Goal: Find specific page/section: Find specific page/section

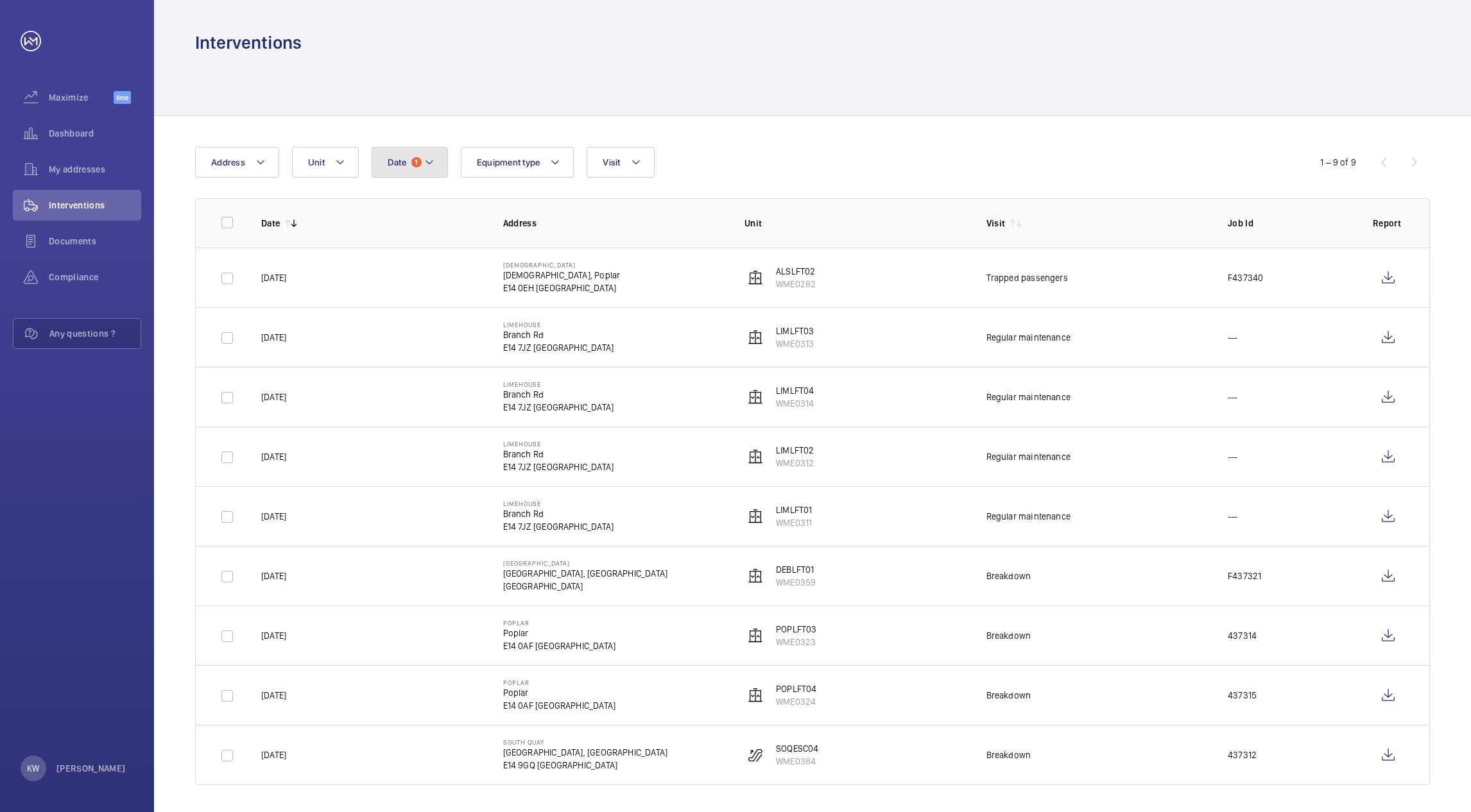
click at [402, 177] on button "Date 1" at bounding box center [409, 162] width 76 height 31
click at [470, 462] on p "Reset" at bounding box center [474, 456] width 24 height 13
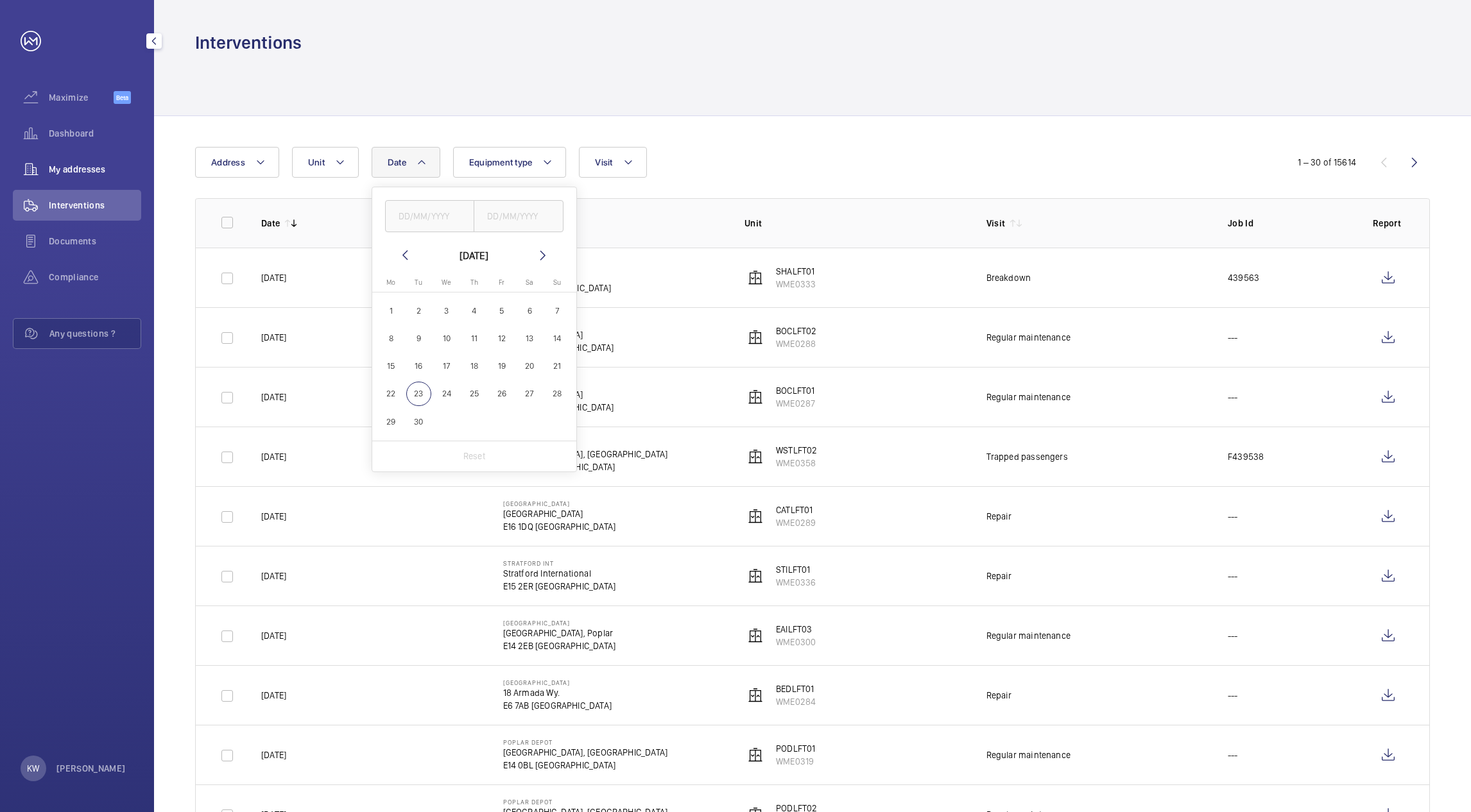
click at [93, 138] on span "Dashboard" at bounding box center [95, 133] width 92 height 13
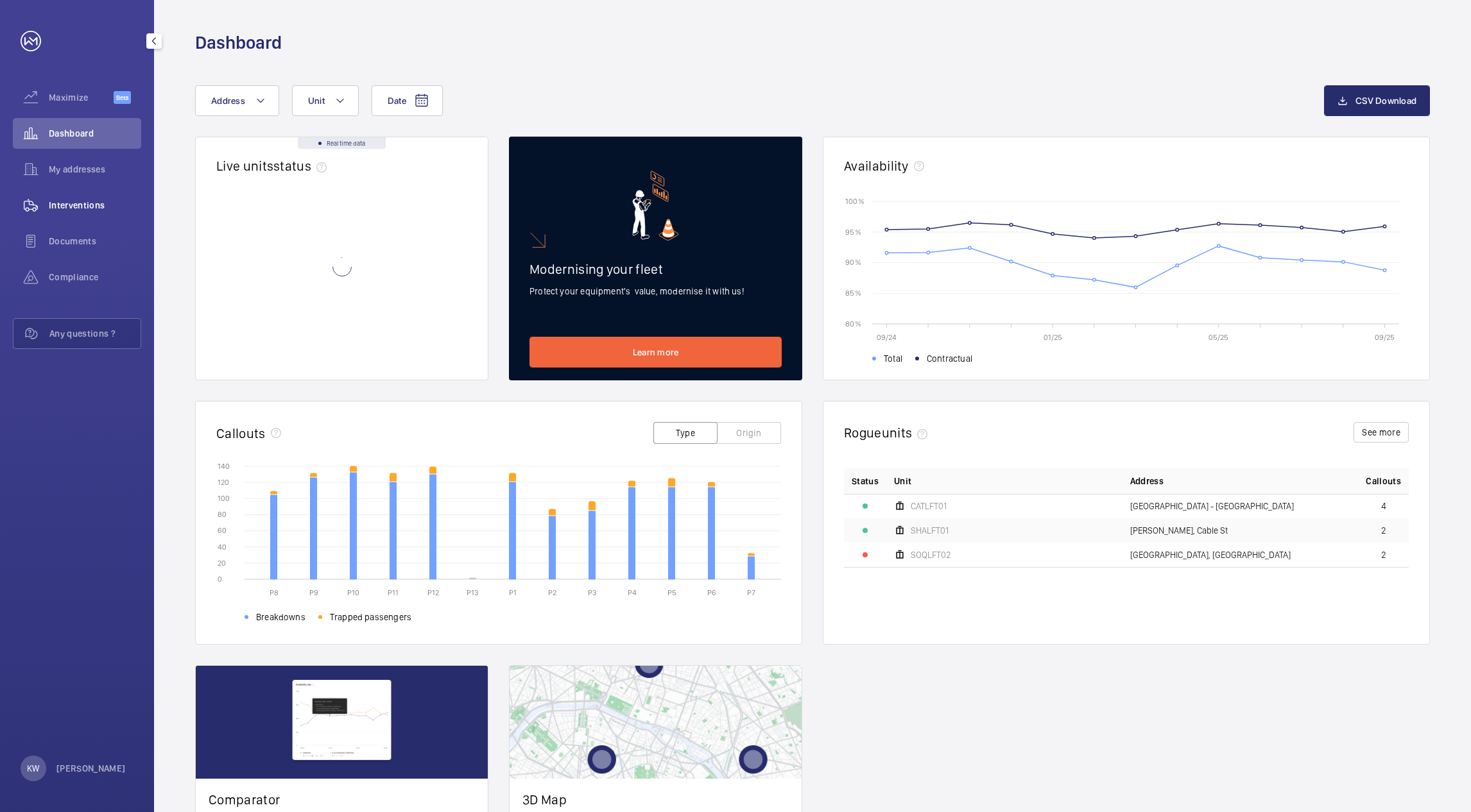
click at [91, 199] on span "Interventions" at bounding box center [95, 205] width 92 height 13
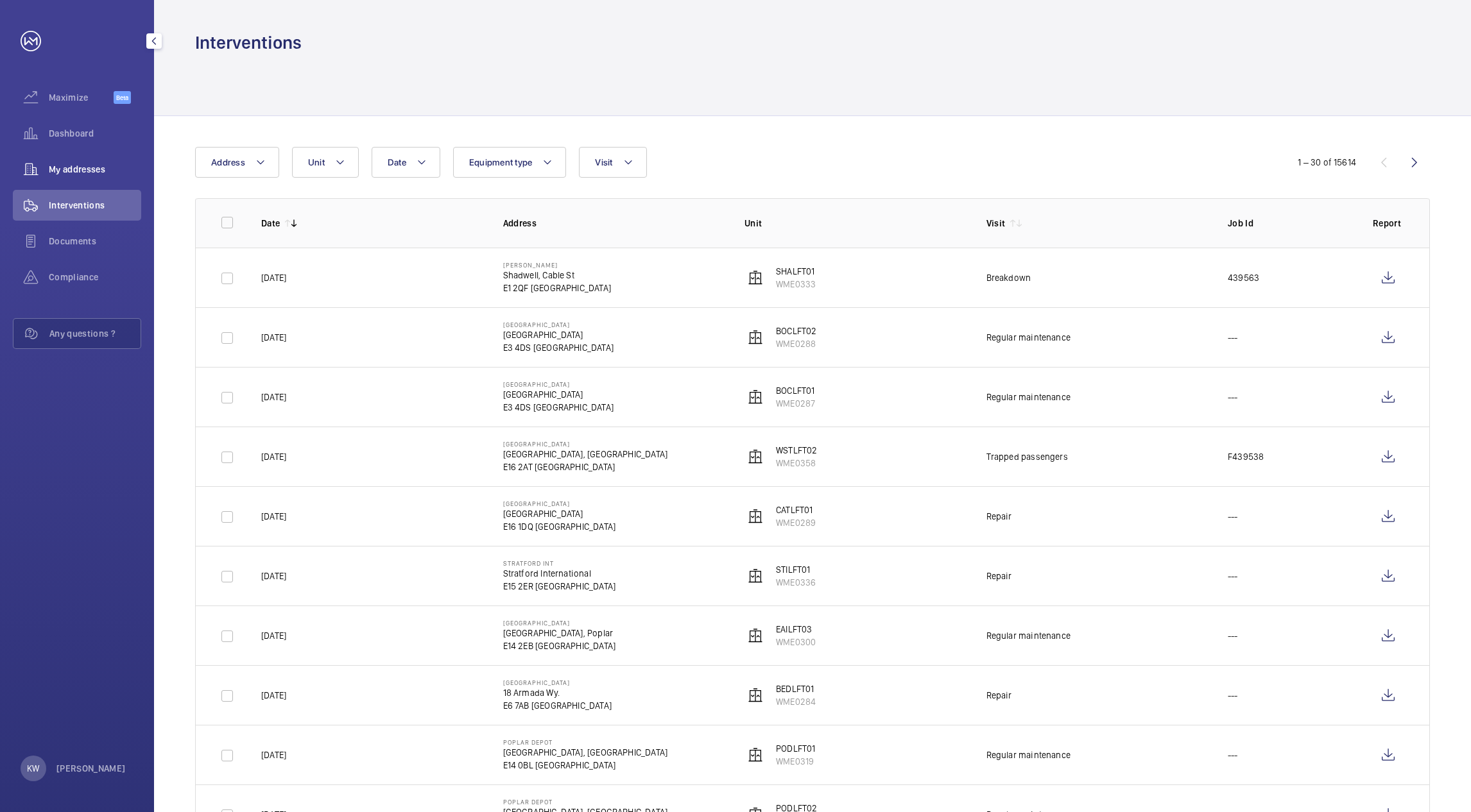
click at [96, 156] on div "My addresses" at bounding box center [77, 169] width 128 height 31
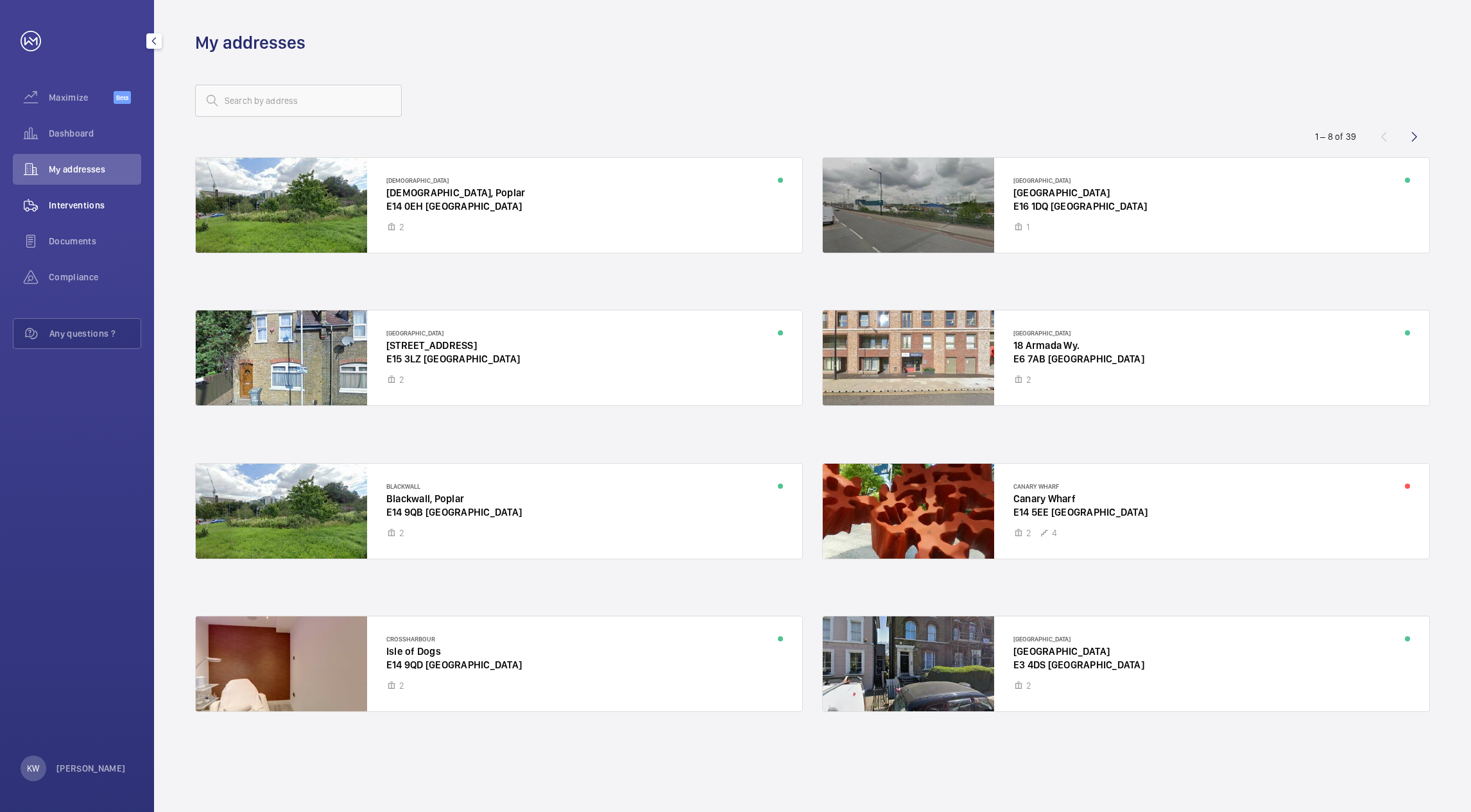
click at [89, 203] on span "Interventions" at bounding box center [95, 205] width 92 height 13
